Goal: Task Accomplishment & Management: Use online tool/utility

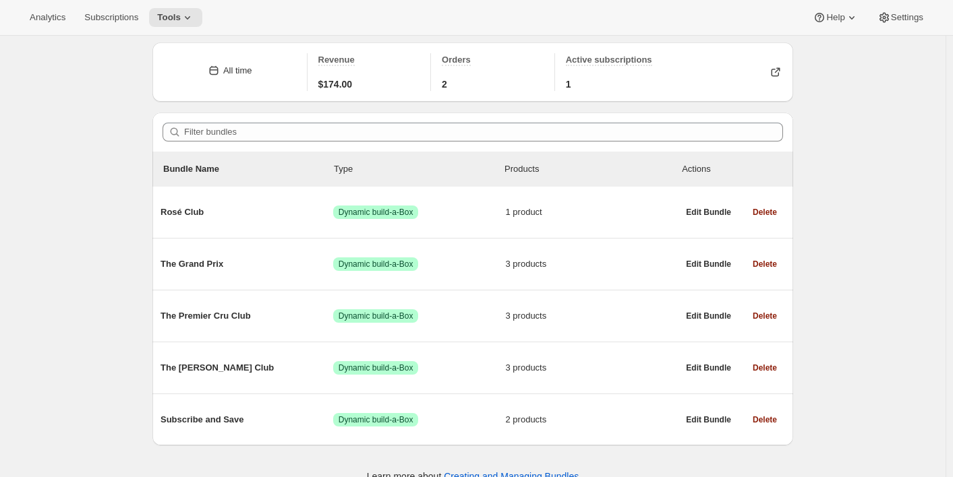
scroll to position [64, 0]
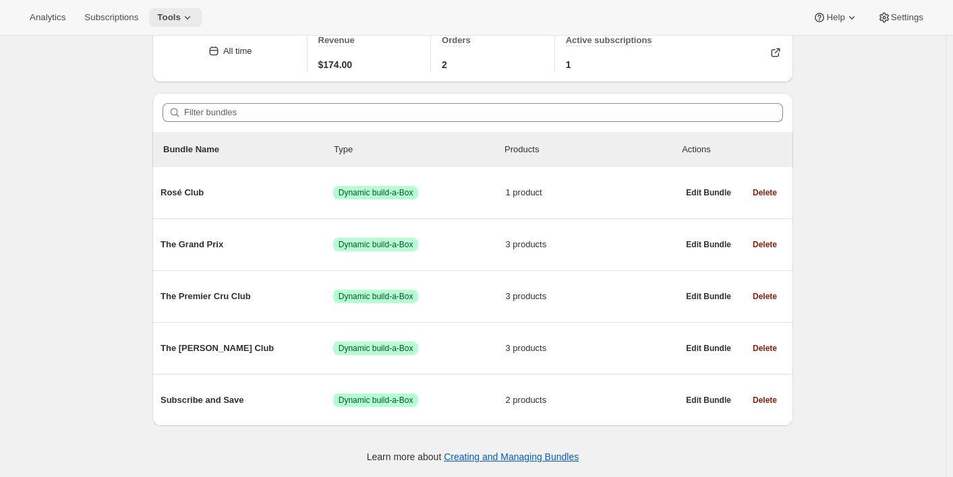
click at [181, 14] on span "Tools" at bounding box center [169, 17] width 24 height 11
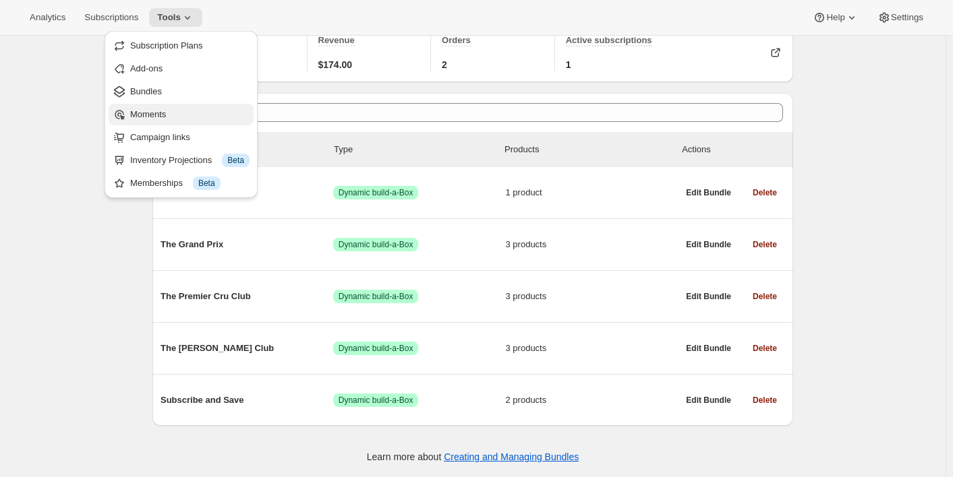
click at [160, 117] on span "Moments" at bounding box center [148, 114] width 36 height 10
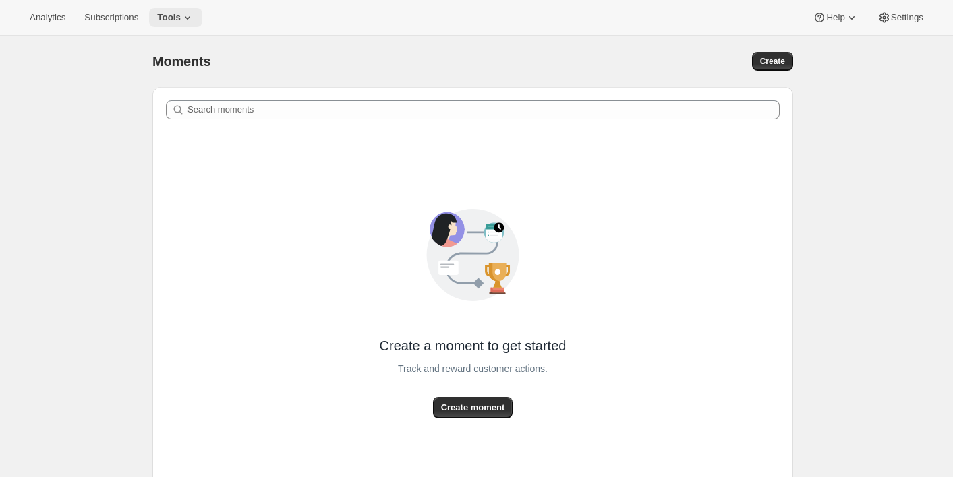
click at [180, 20] on span "Tools" at bounding box center [169, 17] width 24 height 11
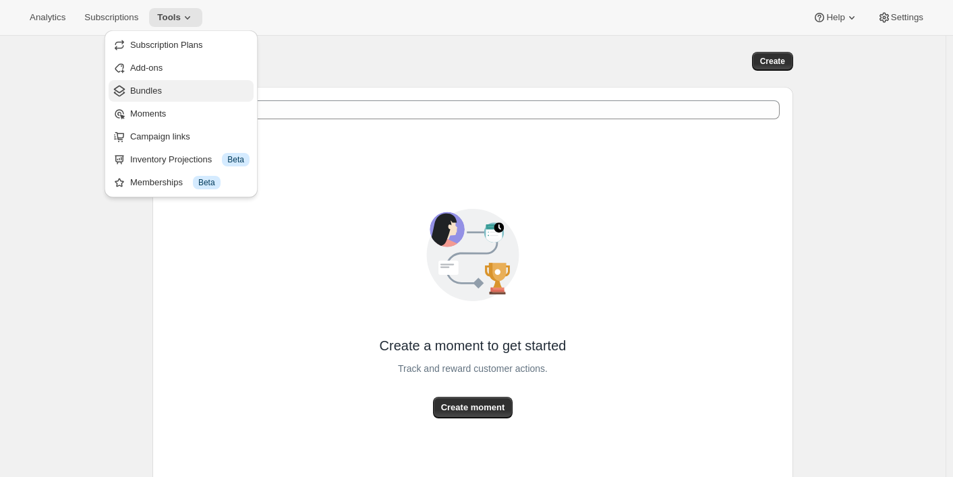
click at [155, 86] on span "Bundles" at bounding box center [146, 91] width 32 height 10
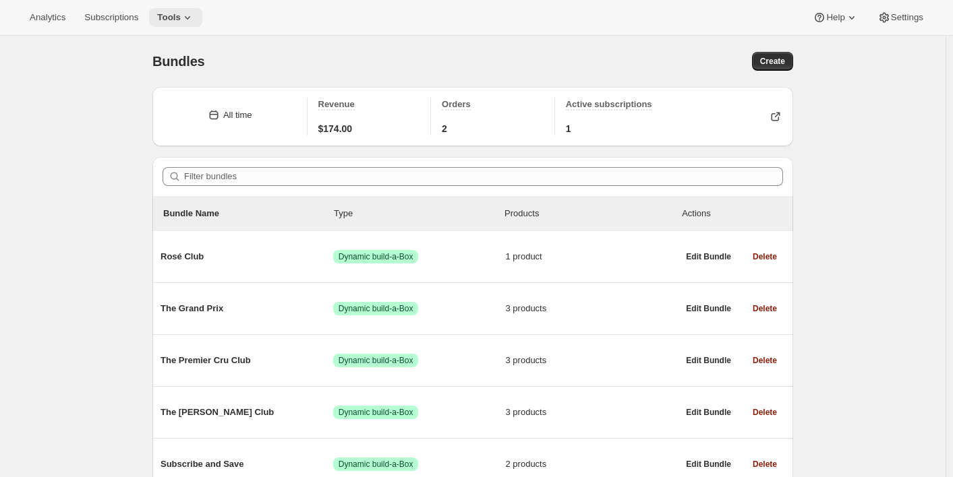
click at [172, 13] on span "Tools" at bounding box center [169, 17] width 24 height 11
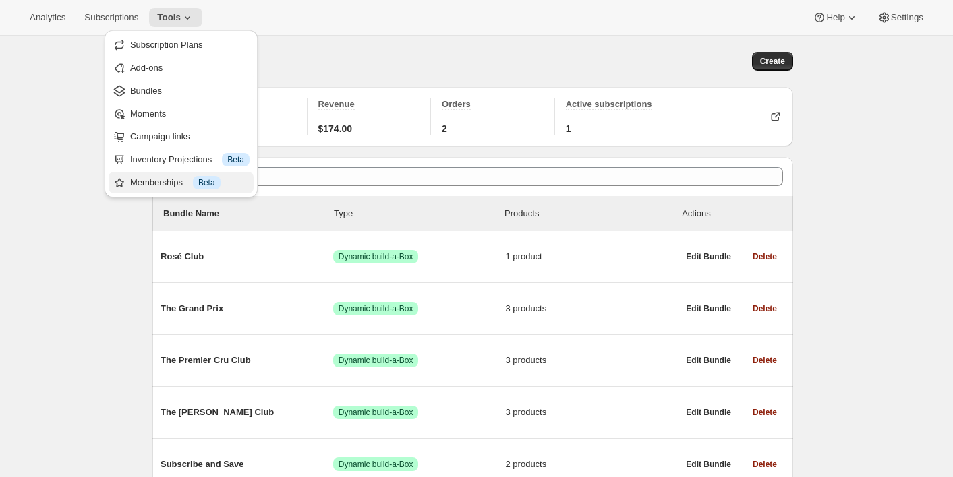
click at [212, 185] on span "Beta" at bounding box center [206, 182] width 17 height 11
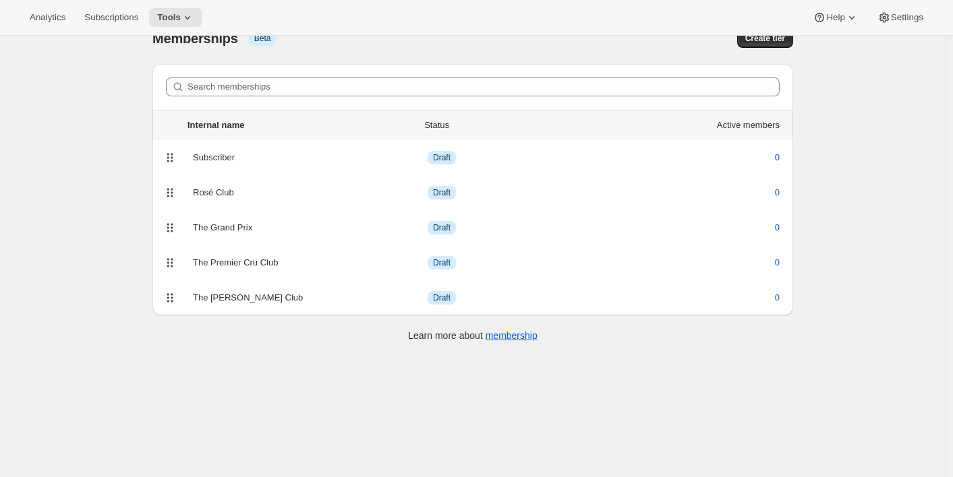
scroll to position [36, 0]
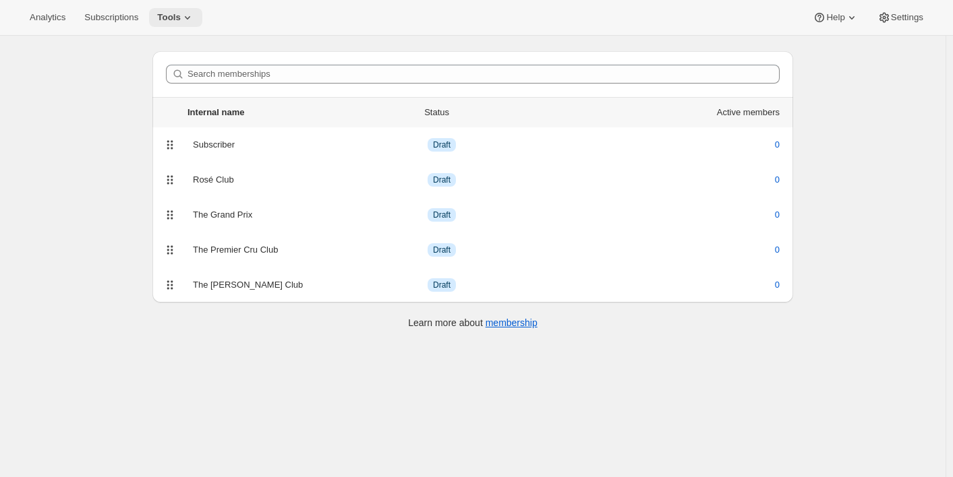
click at [168, 16] on span "Tools" at bounding box center [169, 17] width 24 height 11
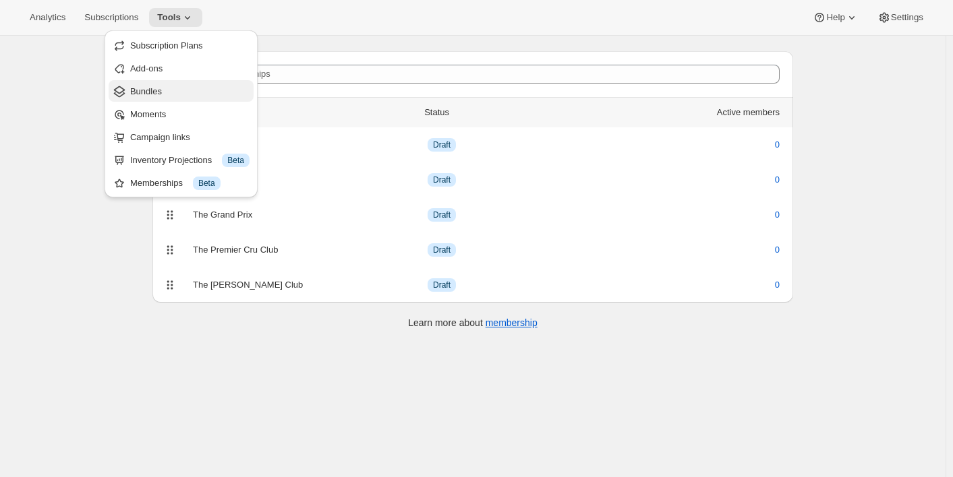
click at [164, 90] on span "Bundles" at bounding box center [189, 91] width 119 height 13
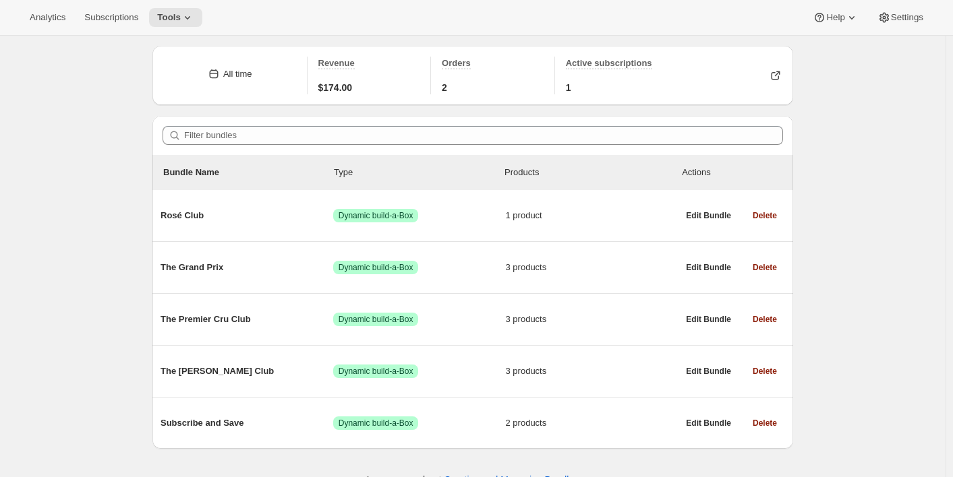
scroll to position [64, 0]
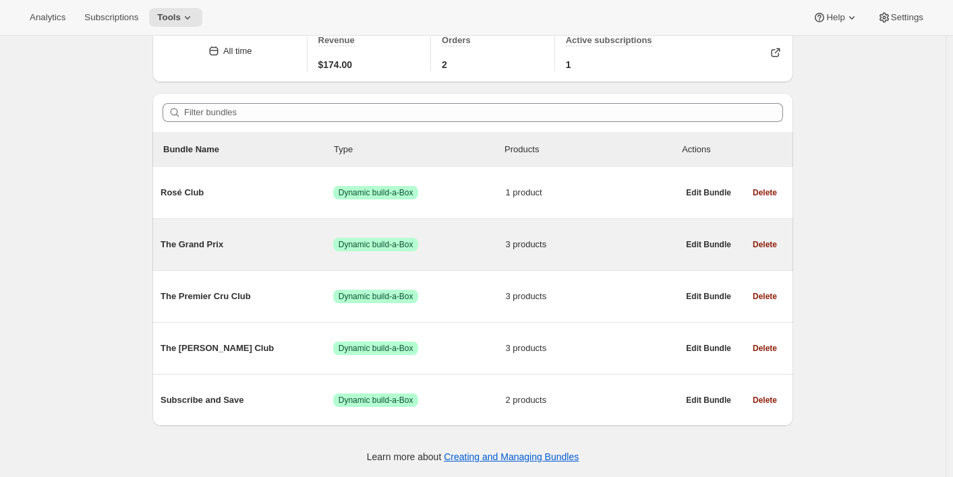
click at [584, 249] on span "3 products" at bounding box center [592, 244] width 173 height 13
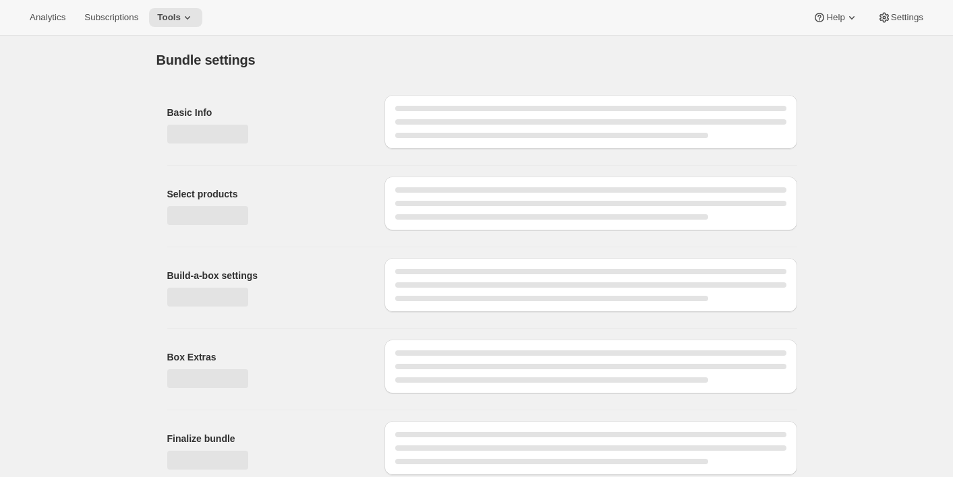
type input "The Grand Prix"
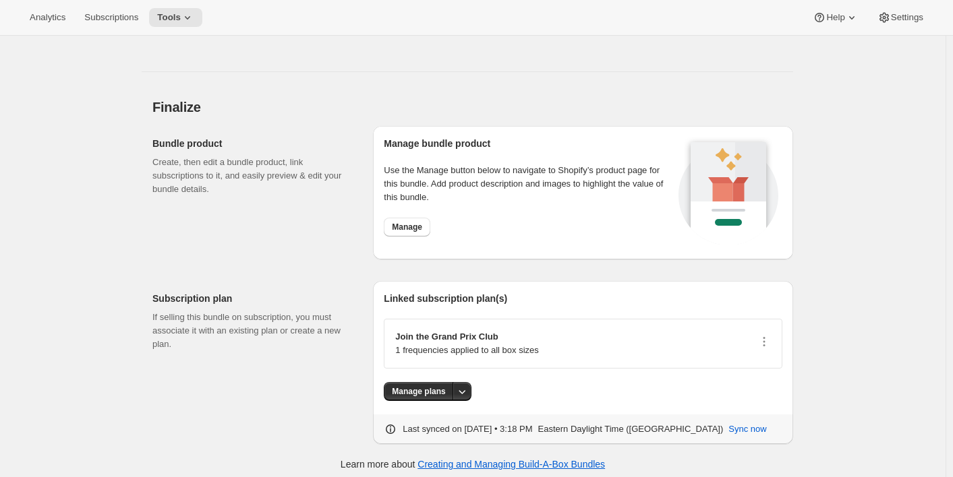
scroll to position [1099, 0]
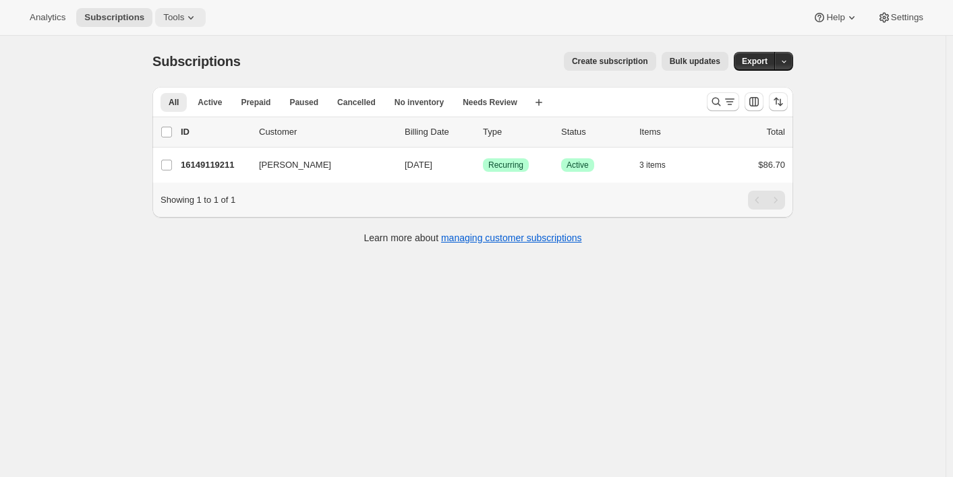
click at [184, 13] on span "Tools" at bounding box center [173, 17] width 21 height 11
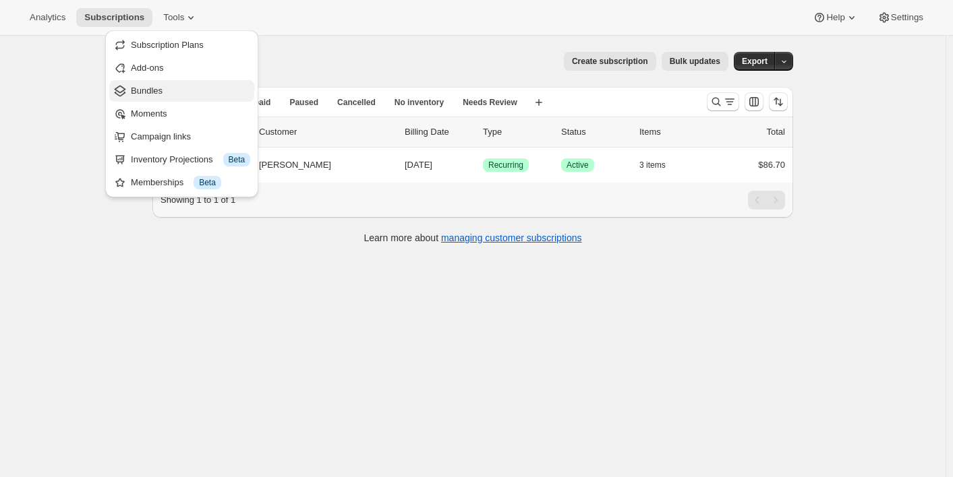
click at [180, 90] on span "Bundles" at bounding box center [190, 90] width 119 height 13
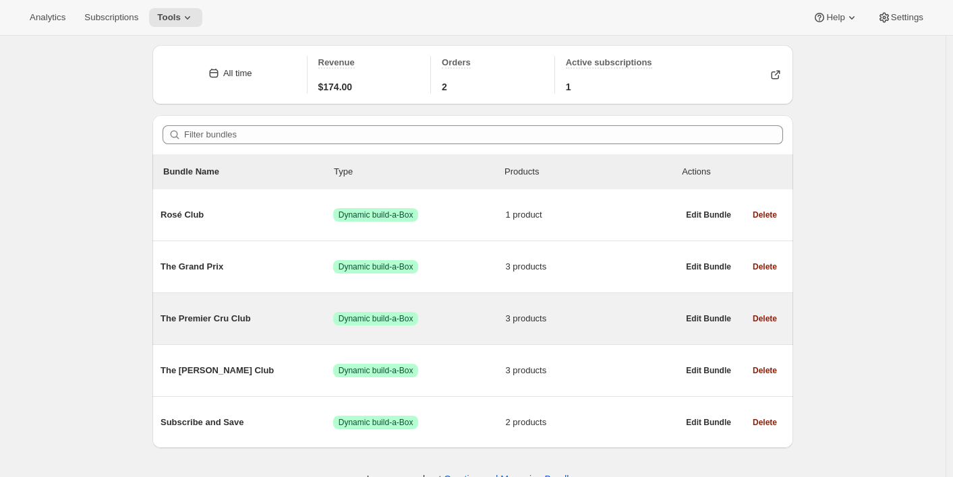
scroll to position [64, 0]
